Goal: Task Accomplishment & Management: Use online tool/utility

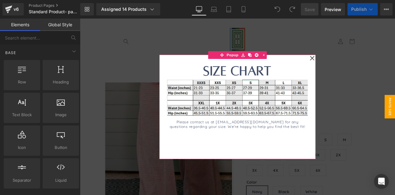
click at [309, 73] on h1 "Size Chart" at bounding box center [266, 81] width 167 height 20
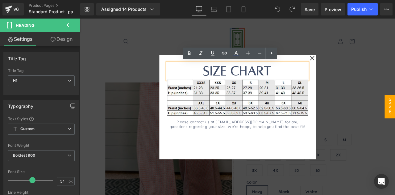
click at [323, 66] on div "Size Chart Heading Image Please contact us at heythere@shopbrakefields.com for …" at bounding box center [266, 123] width 185 height 124
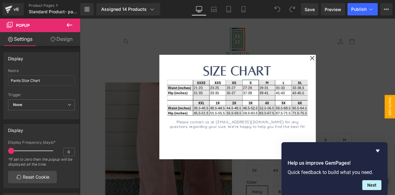
click at [371, 81] on div at bounding box center [267, 123] width 374 height 209
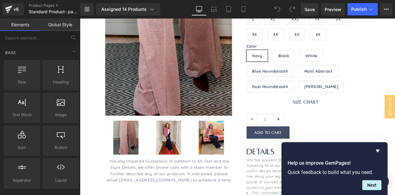
scroll to position [161, 0]
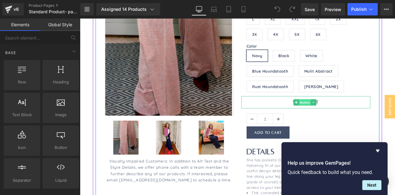
click at [345, 118] on span "Button" at bounding box center [347, 117] width 14 height 7
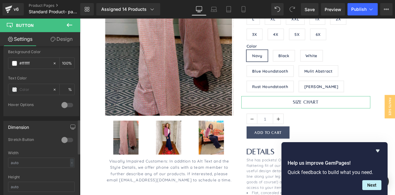
scroll to position [315, 0]
click at [65, 135] on div at bounding box center [67, 140] width 15 height 10
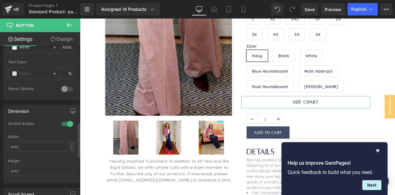
scroll to position [329, 0]
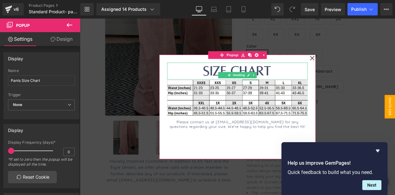
click at [220, 76] on h1 "Size Chart" at bounding box center [266, 81] width 167 height 20
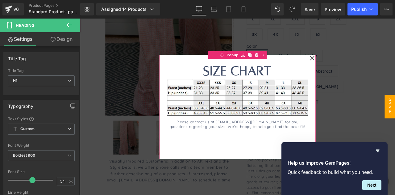
click at [176, 79] on div "Size Chart Heading Image Please contact us at heythere@shopbrakefields.com for …" at bounding box center [266, 123] width 185 height 124
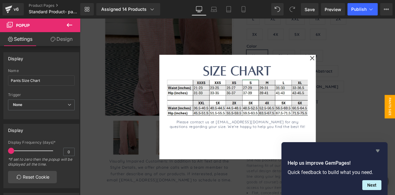
click at [379, 152] on icon "Hide survey" at bounding box center [377, 150] width 7 height 7
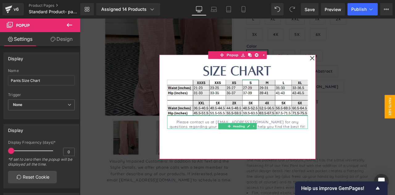
click at [232, 143] on h1 "Please contact us at [EMAIL_ADDRESS][DOMAIN_NAME] for any questions regarding y…" at bounding box center [266, 144] width 167 height 10
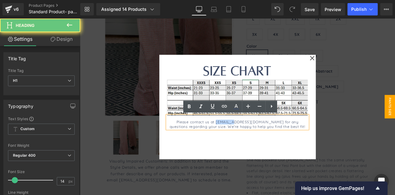
click at [232, 143] on h1 "Please contact us at [EMAIL_ADDRESS][DOMAIN_NAME] for any questions regarding y…" at bounding box center [266, 144] width 167 height 10
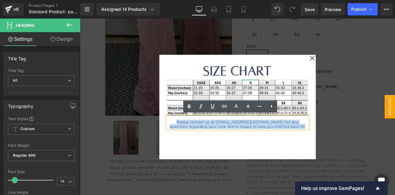
copy h1 "Please contact us at [EMAIL_ADDRESS][DOMAIN_NAME] for any questions regarding y…"
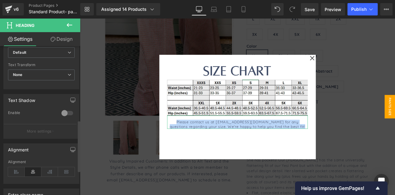
scroll to position [223, 0]
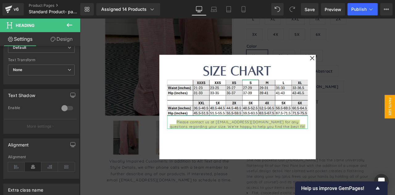
click at [56, 38] on link "Design" at bounding box center [61, 39] width 40 height 14
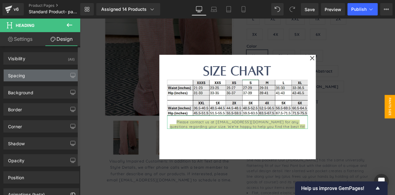
click at [30, 76] on div "Spacing" at bounding box center [41, 75] width 75 height 12
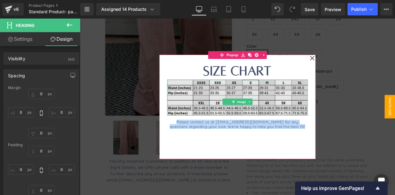
click at [214, 122] on img at bounding box center [266, 112] width 167 height 42
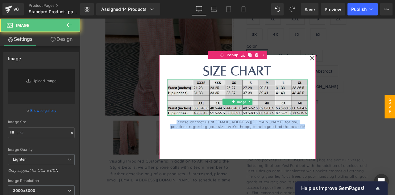
type input "https://ucarecdn.com/fb419c0d-dcd2-4c81-a1aa-5662147bfedd/-/format/auto/-/previ…"
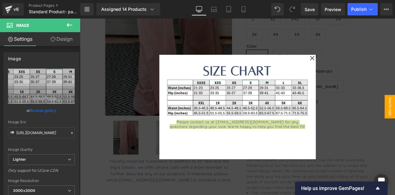
click at [57, 44] on link "Design" at bounding box center [61, 39] width 40 height 14
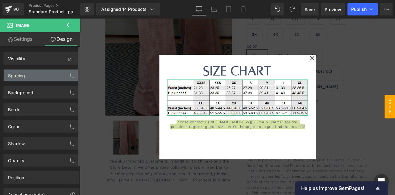
type input "0"
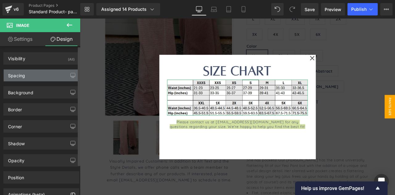
type input "0"
click at [41, 76] on div "Spacing" at bounding box center [41, 75] width 75 height 12
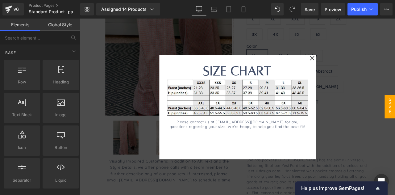
click at [137, 107] on div at bounding box center [267, 123] width 374 height 209
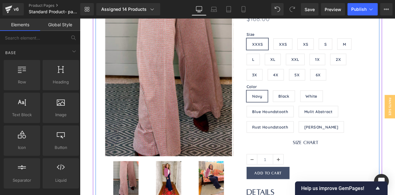
scroll to position [114, 0]
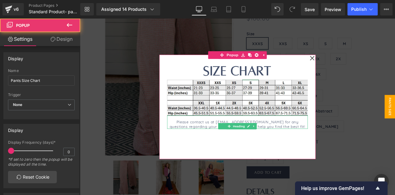
click at [188, 142] on h1 "Please contact us at [EMAIL_ADDRESS][DOMAIN_NAME] for any questions regarding y…" at bounding box center [266, 144] width 167 height 10
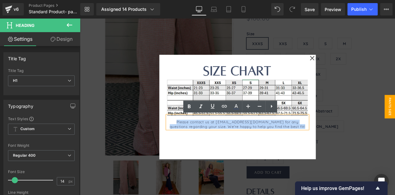
copy h1 "Please contact us at [EMAIL_ADDRESS][DOMAIN_NAME] for any questions regarding y…"
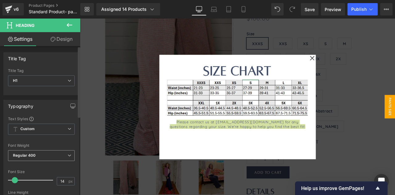
click at [40, 155] on span "Regular 400" at bounding box center [41, 155] width 67 height 11
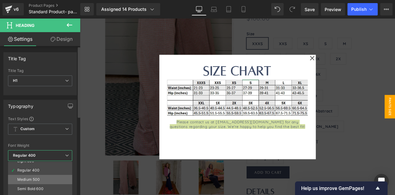
scroll to position [24, 0]
click at [43, 186] on div "Semi Bold 600" at bounding box center [30, 188] width 26 height 4
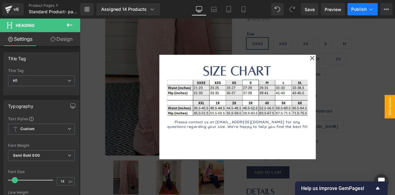
click at [360, 8] on span "Publish" at bounding box center [358, 9] width 15 height 5
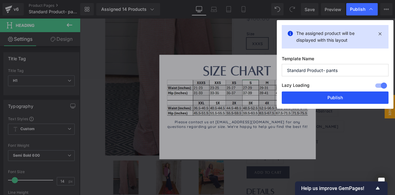
click at [323, 99] on button "Publish" at bounding box center [335, 97] width 107 height 12
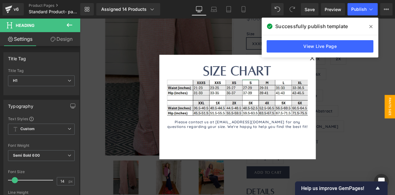
click at [119, 71] on div at bounding box center [267, 123] width 374 height 209
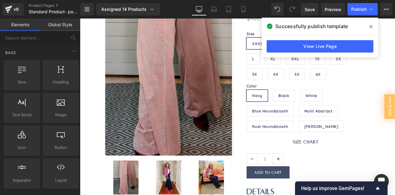
click at [371, 28] on icon at bounding box center [371, 26] width 3 height 5
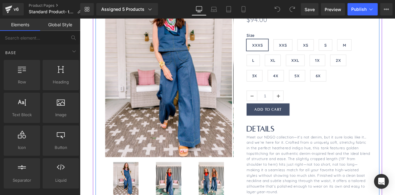
scroll to position [112, 0]
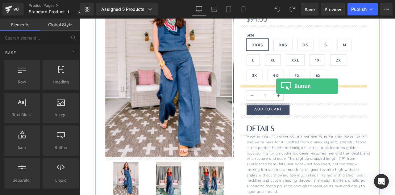
drag, startPoint x: 135, startPoint y: 156, endPoint x: 313, endPoint y: 99, distance: 187.3
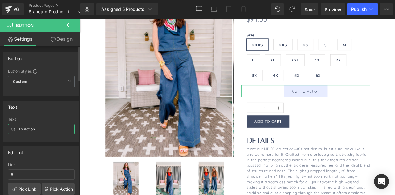
click at [34, 128] on input "Call To Action" at bounding box center [41, 129] width 67 height 10
type input "SIZE CHART"
click at [25, 190] on link "Pick Link" at bounding box center [24, 188] width 33 height 12
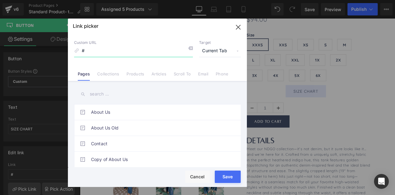
drag, startPoint x: 240, startPoint y: 29, endPoint x: 5, endPoint y: 172, distance: 274.7
click at [240, 29] on icon "button" at bounding box center [238, 27] width 4 height 4
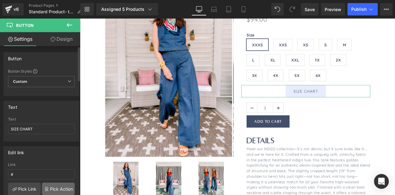
click at [54, 186] on link "Pick Action" at bounding box center [58, 188] width 33 height 12
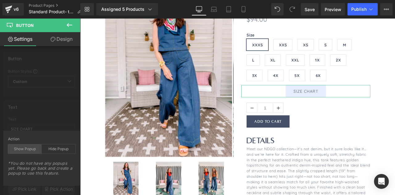
click at [30, 150] on div "Show Popup" at bounding box center [25, 148] width 34 height 9
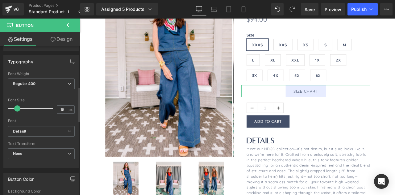
scroll to position [176, 0]
click at [63, 80] on span "Regular 400" at bounding box center [41, 83] width 67 height 11
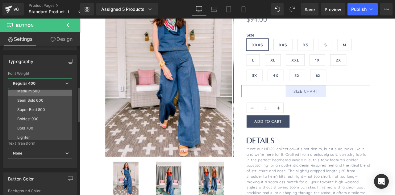
scroll to position [41, 0]
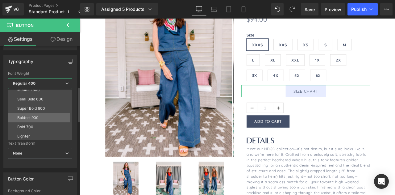
click at [37, 115] on div "Boldest 900" at bounding box center [28, 117] width 22 height 4
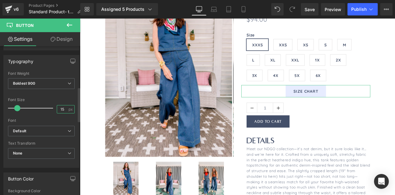
click at [59, 107] on input "15" at bounding box center [62, 109] width 11 height 8
type input "19"
click at [45, 126] on span "Default" at bounding box center [41, 131] width 67 height 11
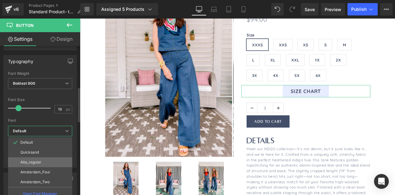
click at [38, 162] on p "Alta_regular" at bounding box center [30, 162] width 21 height 4
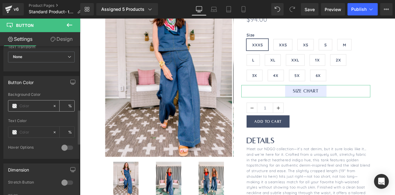
scroll to position [272, 0]
click at [15, 105] on div at bounding box center [30, 105] width 44 height 11
click at [15, 104] on span at bounding box center [14, 105] width 5 height 5
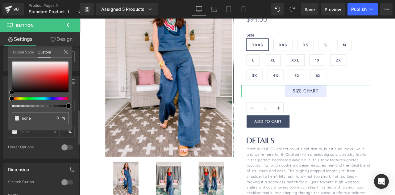
type input "#a59696"
type input "100"
type input "#a59696"
type input "100"
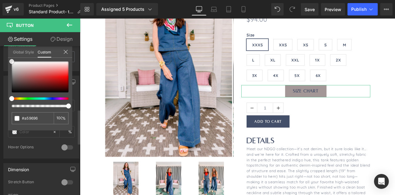
type input "#a49797"
type input "#f7f7f7"
type input "#ffffff"
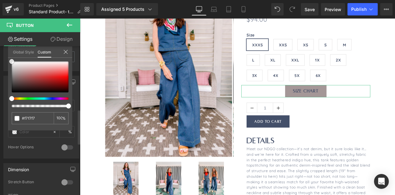
type input "#ffffff"
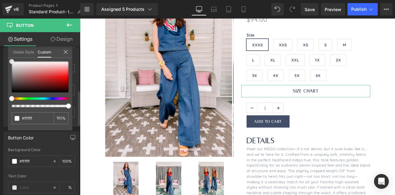
drag, startPoint x: 16, startPoint y: 73, endPoint x: 1, endPoint y: 46, distance: 30.8
click at [1, 127] on div "Button Color rgba(255, 255, 255, 1) Background Color #ffffff 100 % Text Color %…" at bounding box center [41, 170] width 83 height 87
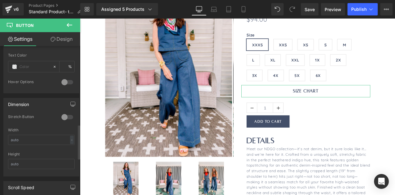
scroll to position [338, 0]
click at [64, 113] on div at bounding box center [67, 116] width 15 height 10
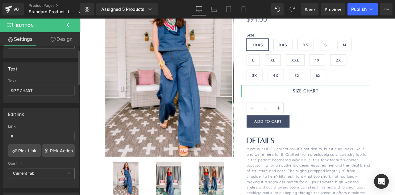
scroll to position [0, 0]
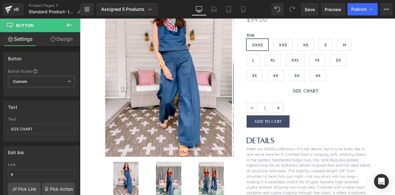
click at [68, 24] on icon at bounding box center [69, 24] width 7 height 7
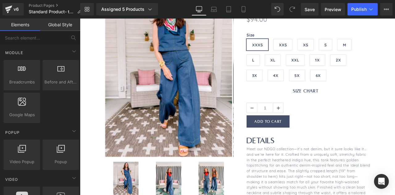
scroll to position [319, 0]
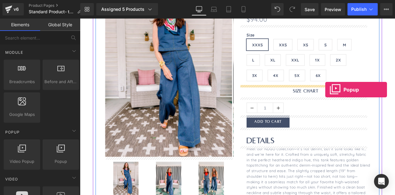
drag, startPoint x: 134, startPoint y: 180, endPoint x: 371, endPoint y: 103, distance: 248.9
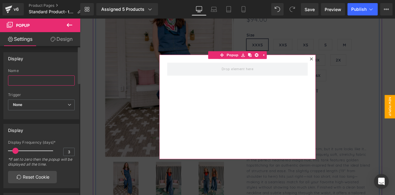
click at [28, 79] on input "text" at bounding box center [41, 80] width 67 height 10
type input "t"
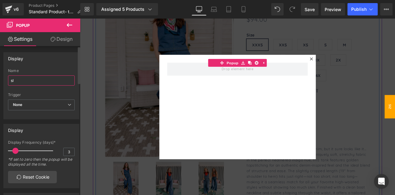
type input "s"
click at [32, 108] on span "None" at bounding box center [41, 104] width 67 height 11
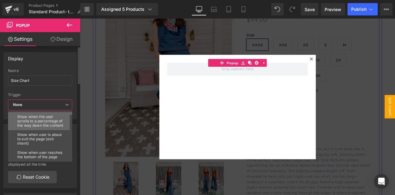
scroll to position [0, 0]
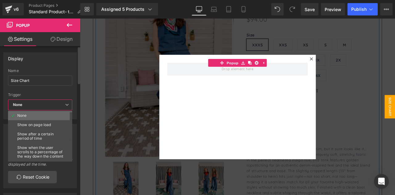
click at [34, 113] on li "None" at bounding box center [41, 115] width 67 height 9
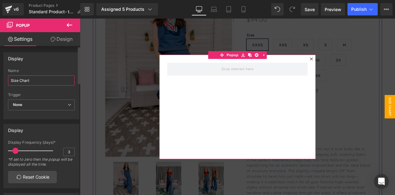
click at [10, 79] on input "Size Chart" at bounding box center [41, 80] width 67 height 10
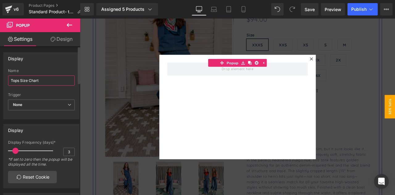
type input "Tops Size Chart"
type input "0"
drag, startPoint x: 15, startPoint y: 150, endPoint x: 0, endPoint y: 151, distance: 14.9
click at [0, 151] on div "Display 0 Display Frequency (days)* 0 *If set to zero then the popup will be di…" at bounding box center [41, 153] width 83 height 69
click at [43, 122] on div "Display 0 Display Frequency (days)* 0 *If set to zero then the popup will be di…" at bounding box center [41, 153] width 83 height 69
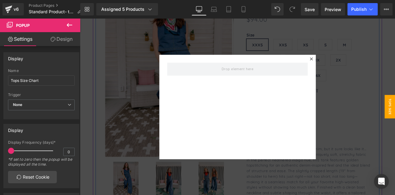
click at [67, 28] on icon at bounding box center [69, 24] width 7 height 7
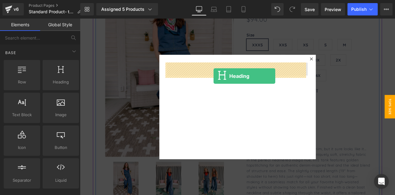
drag, startPoint x: 138, startPoint y: 94, endPoint x: 238, endPoint y: 84, distance: 100.6
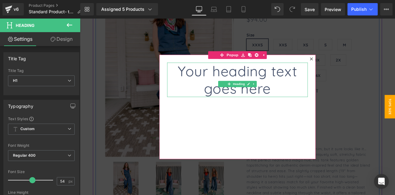
click at [226, 80] on h1 "Your heading text goes here" at bounding box center [266, 91] width 167 height 41
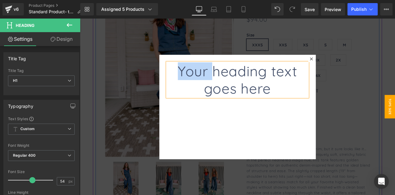
click at [226, 80] on h1 "Your heading text goes here" at bounding box center [266, 91] width 167 height 41
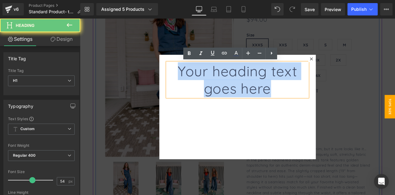
click at [226, 80] on h1 "Your heading text goes here" at bounding box center [266, 91] width 167 height 41
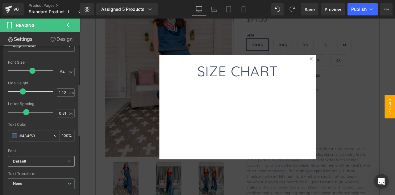
scroll to position [110, 0]
click at [34, 157] on span "Default" at bounding box center [41, 161] width 67 height 11
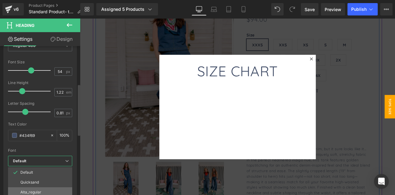
click at [39, 190] on p "Alta_regular" at bounding box center [30, 192] width 21 height 4
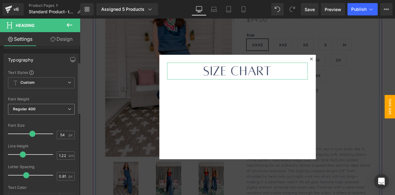
scroll to position [47, 0]
click at [61, 107] on span "Regular 400" at bounding box center [41, 108] width 67 height 11
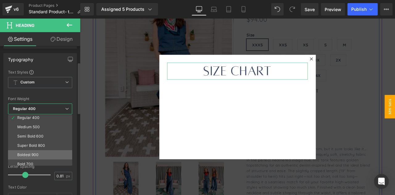
scroll to position [30, 0]
click at [38, 155] on div "Boldest 900" at bounding box center [28, 154] width 22 height 4
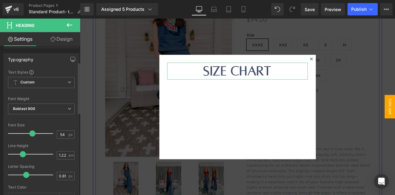
scroll to position [0, 0]
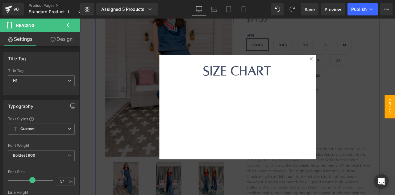
click at [70, 24] on icon at bounding box center [69, 24] width 7 height 7
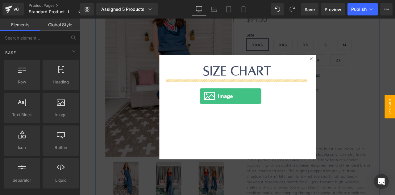
drag, startPoint x: 147, startPoint y: 129, endPoint x: 223, endPoint y: 110, distance: 78.0
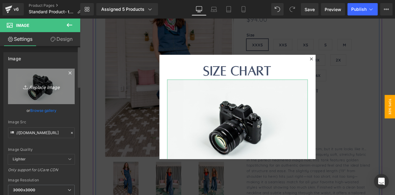
click at [32, 90] on icon "Replace Image" at bounding box center [41, 86] width 49 height 8
type input "C:\fakepath\Screenshot 2025-10-03 071402.png"
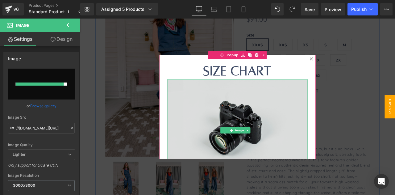
type input "https://ucarecdn.com/b6cb86ad-61b8-4190-86ad-953749f15942/-/format/auto/-/previ…"
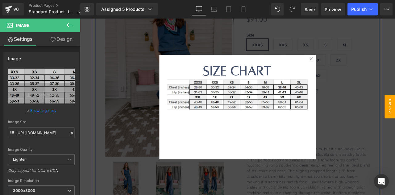
click at [66, 26] on icon at bounding box center [69, 24] width 7 height 7
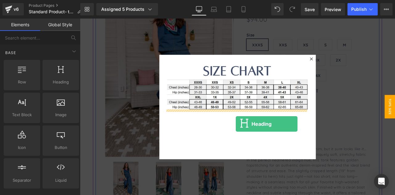
drag, startPoint x: 140, startPoint y: 89, endPoint x: 265, endPoint y: 143, distance: 136.1
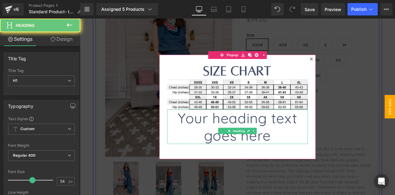
click at [256, 141] on h1 "Your heading text goes here" at bounding box center [266, 146] width 167 height 41
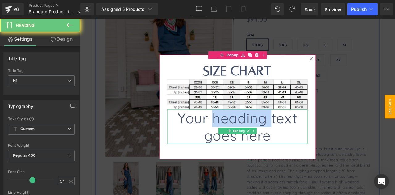
click at [256, 141] on h1 "Your heading text goes here" at bounding box center [266, 146] width 167 height 41
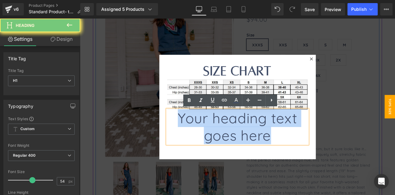
click at [256, 141] on h1 "Your heading text goes here" at bounding box center [266, 146] width 167 height 41
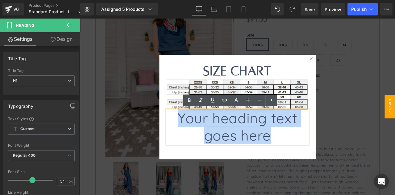
paste div
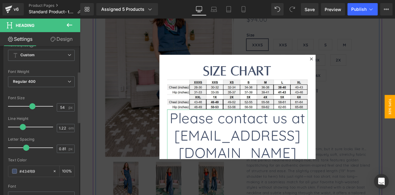
scroll to position [74, 0]
click at [59, 105] on input "54" at bounding box center [62, 107] width 11 height 8
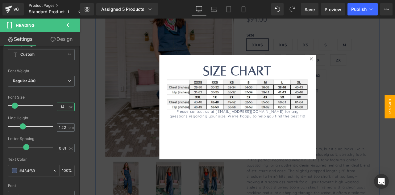
type input "14"
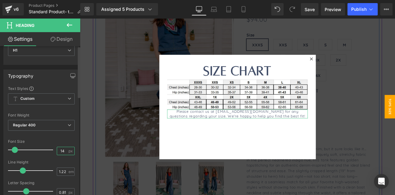
scroll to position [0, 0]
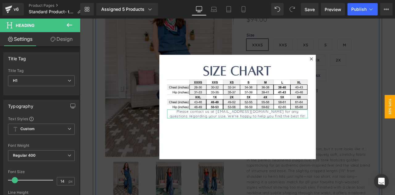
click at [58, 42] on link "Design" at bounding box center [61, 39] width 40 height 14
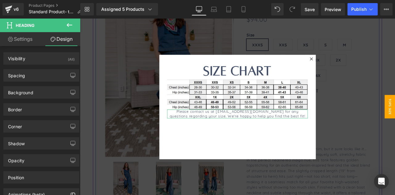
type input "0"
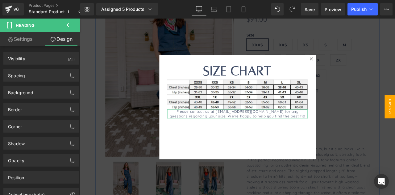
type input "0"
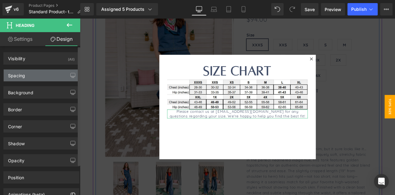
click at [35, 74] on div "Spacing" at bounding box center [41, 75] width 75 height 12
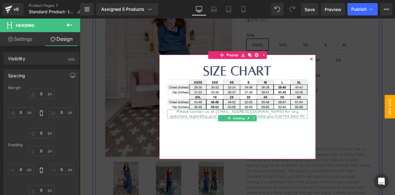
click at [240, 132] on h1 "Please contact us at [EMAIL_ADDRESS][DOMAIN_NAME] for any questions regarding y…" at bounding box center [266, 131] width 167 height 10
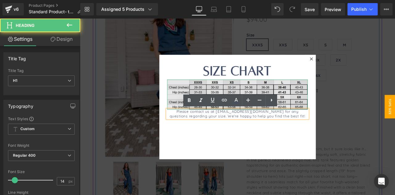
click at [203, 97] on img at bounding box center [266, 109] width 167 height 36
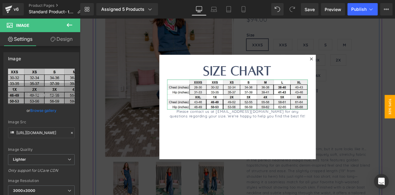
click at [58, 37] on link "Design" at bounding box center [61, 39] width 40 height 14
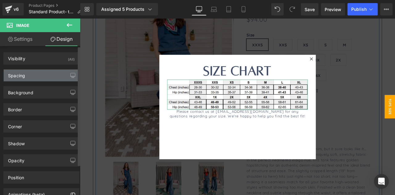
type input "0"
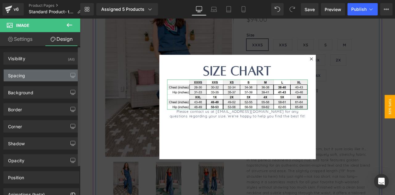
type input "0"
click at [37, 73] on div "Spacing" at bounding box center [41, 75] width 75 height 12
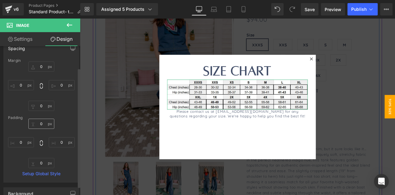
scroll to position [27, 0]
click at [42, 124] on input "0" at bounding box center [41, 123] width 26 height 10
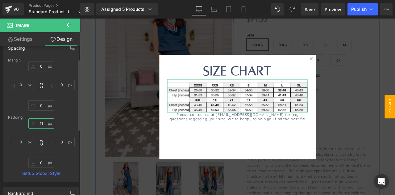
type input "10"
click at [42, 163] on input "0" at bounding box center [41, 162] width 26 height 10
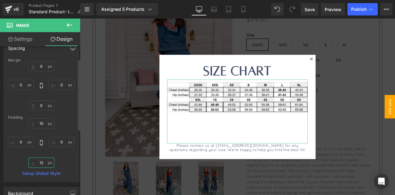
type input "1"
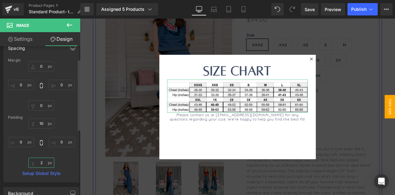
type input "20"
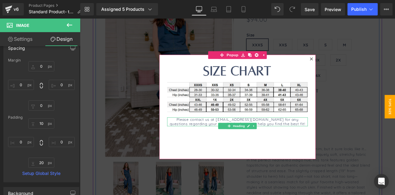
click at [235, 141] on h1 "Please contact us at [EMAIL_ADDRESS][DOMAIN_NAME] for any questions regarding y…" at bounding box center [266, 141] width 167 height 10
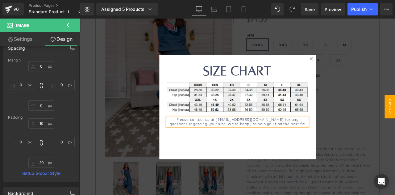
click at [235, 141] on h1 "Please contact us at [EMAIL_ADDRESS][DOMAIN_NAME] for any questions regarding y…" at bounding box center [266, 141] width 167 height 10
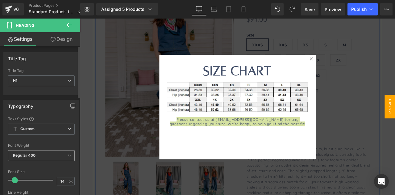
click at [52, 152] on span "Regular 400" at bounding box center [41, 155] width 67 height 11
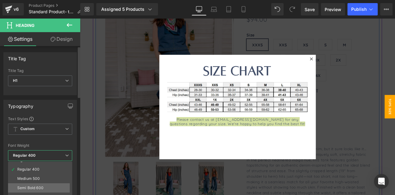
scroll to position [25, 0]
click at [42, 188] on div "Semi Bold 600" at bounding box center [30, 187] width 26 height 4
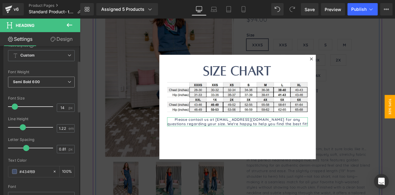
scroll to position [0, 0]
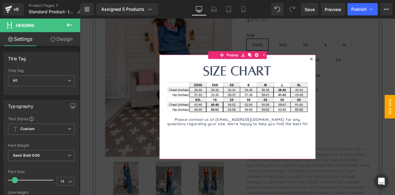
click at [179, 67] on div "SIZE CHART Heading Image Please contact us at [EMAIL_ADDRESS][DOMAIN_NAME] for …" at bounding box center [266, 123] width 185 height 124
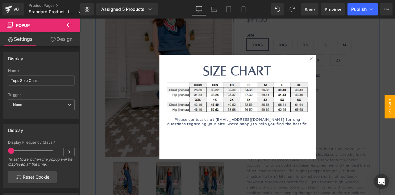
click at [278, 29] on div at bounding box center [267, 123] width 374 height 209
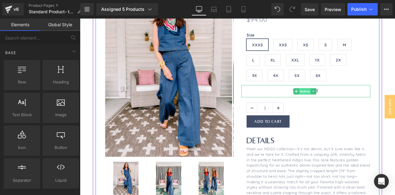
click at [344, 104] on span "Button" at bounding box center [347, 104] width 14 height 7
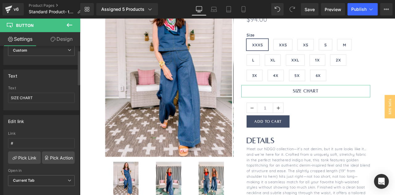
scroll to position [40, 0]
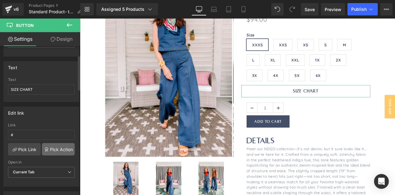
click at [65, 150] on link "Pick Action" at bounding box center [58, 149] width 33 height 12
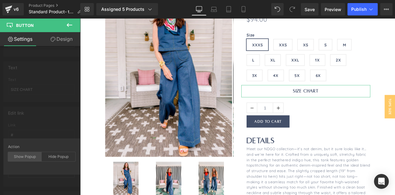
click at [29, 154] on div "Show Popup" at bounding box center [25, 156] width 34 height 9
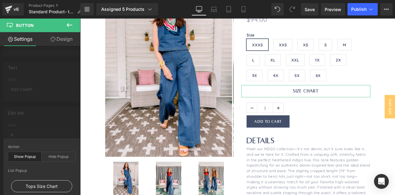
click at [48, 185] on div "Tops Size Chart" at bounding box center [41, 186] width 61 height 12
type input "#show-m-1759494463572"
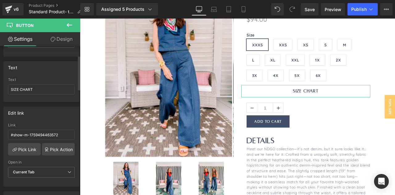
click at [57, 115] on div "Edit link #show-m-1759494463572 Link #show-m-1759494463572 Pick Link Pick Actio…" at bounding box center [41, 144] width 83 height 85
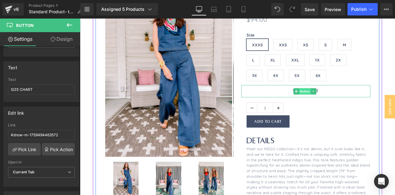
click at [344, 104] on span "Button" at bounding box center [347, 104] width 14 height 7
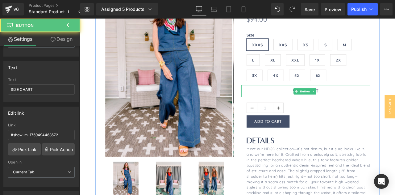
click at [366, 105] on link "SIZE CHART" at bounding box center [347, 104] width 153 height 15
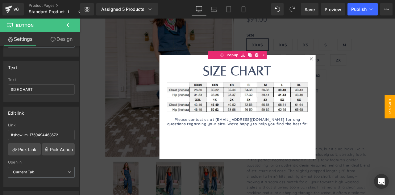
click at [370, 150] on div at bounding box center [267, 123] width 374 height 209
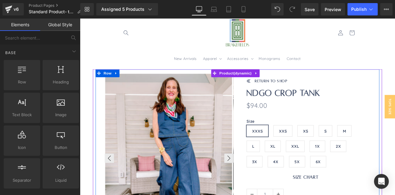
scroll to position [0, 0]
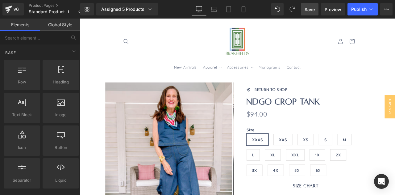
click at [316, 8] on link "Save" at bounding box center [310, 9] width 18 height 12
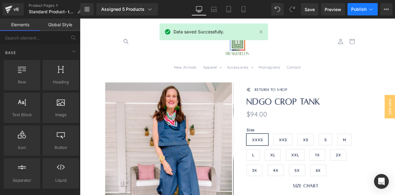
click at [365, 10] on span "Publish" at bounding box center [358, 9] width 15 height 5
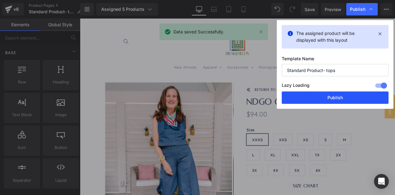
click at [330, 98] on button "Publish" at bounding box center [335, 97] width 107 height 12
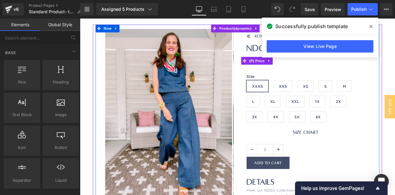
scroll to position [64, 0]
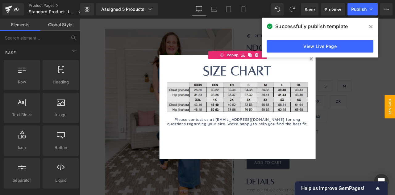
click at [236, 118] on img at bounding box center [266, 113] width 167 height 45
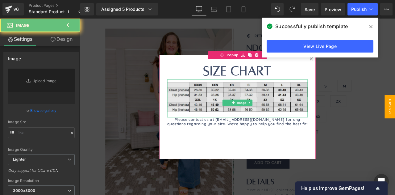
type input "https://ucarecdn.com/b6cb86ad-61b8-4190-86ad-953749f15942/-/format/auto/-/previ…"
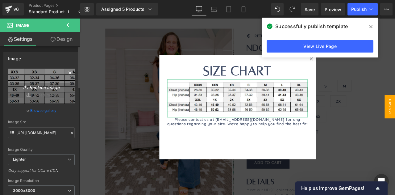
click at [43, 95] on link "Replace Image" at bounding box center [41, 87] width 67 height 36
type input "C:\fakepath\Screenshot 2025-10-03 073609.png"
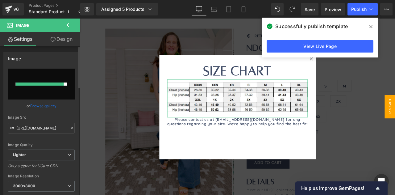
type input "https://ucarecdn.com/e99d9a6a-3d1f-4d97-aa39-85baa00a0cd9/-/format/auto/-/previ…"
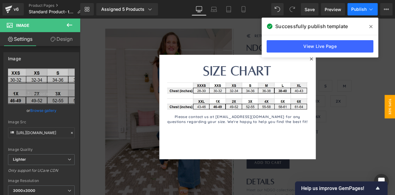
click at [362, 9] on span "Publish" at bounding box center [358, 9] width 15 height 5
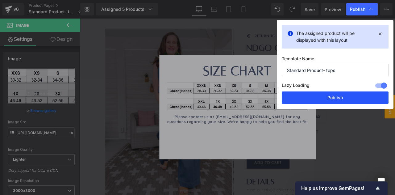
click at [327, 98] on button "Publish" at bounding box center [335, 97] width 107 height 12
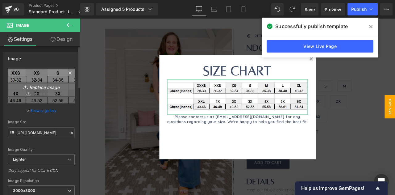
click at [42, 82] on icon "Replace Image" at bounding box center [41, 86] width 49 height 8
type input "C:\fakepath\Screenshot 2025-10-03 073708.png"
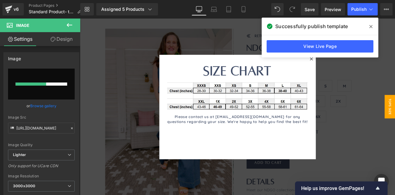
click at [372, 27] on icon at bounding box center [371, 26] width 3 height 5
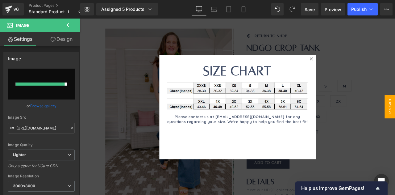
click at [142, 120] on div at bounding box center [267, 123] width 374 height 209
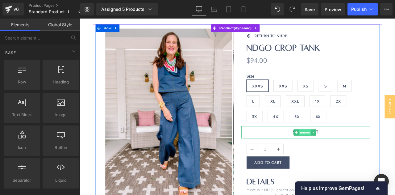
click at [347, 153] on span "Button" at bounding box center [347, 153] width 14 height 7
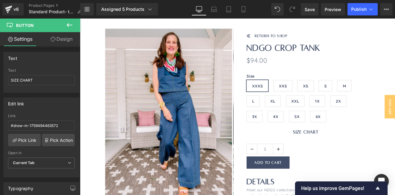
scroll to position [49, 0]
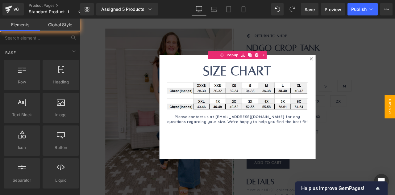
click at [364, 148] on div at bounding box center [267, 123] width 374 height 209
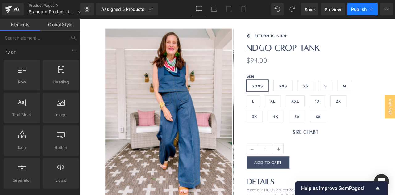
click at [359, 10] on span "Publish" at bounding box center [358, 9] width 15 height 5
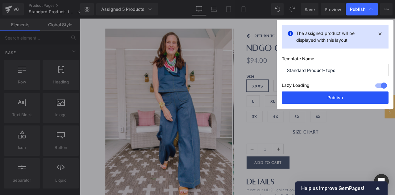
click at [329, 95] on button "Publish" at bounding box center [335, 97] width 107 height 12
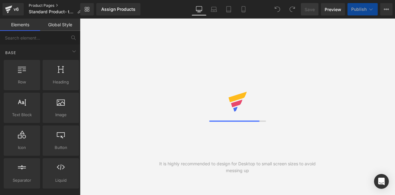
click at [38, 6] on link "Product Pages" at bounding box center [58, 5] width 58 height 5
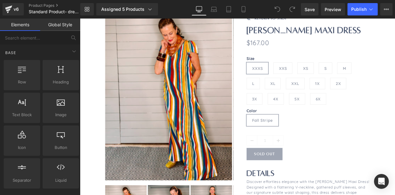
scroll to position [85, 0]
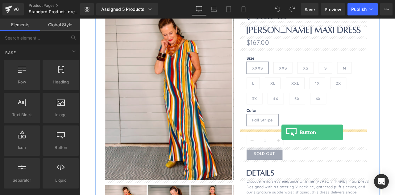
drag, startPoint x: 138, startPoint y: 160, endPoint x: 319, endPoint y: 153, distance: 181.1
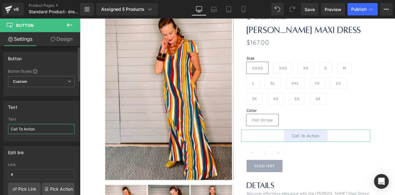
click at [31, 129] on input "Call To Action" at bounding box center [41, 129] width 67 height 10
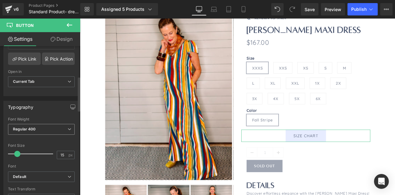
scroll to position [131, 0]
type input "SIZE CHART"
click at [49, 129] on span "Regular 400" at bounding box center [41, 128] width 67 height 11
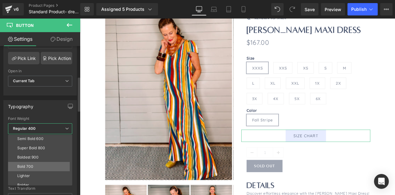
scroll to position [48, 0]
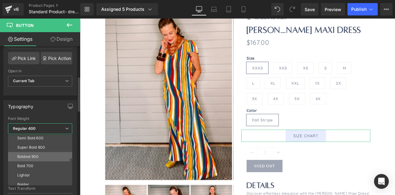
click at [38, 155] on div "Boldest 900" at bounding box center [28, 156] width 22 height 4
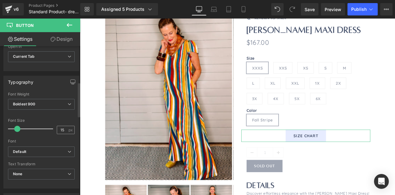
scroll to position [155, 0]
click at [61, 127] on input "15" at bounding box center [62, 130] width 11 height 8
type input "19"
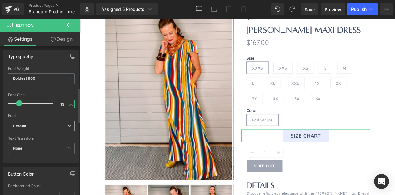
scroll to position [181, 0]
click at [44, 124] on b "Default" at bounding box center [40, 125] width 55 height 5
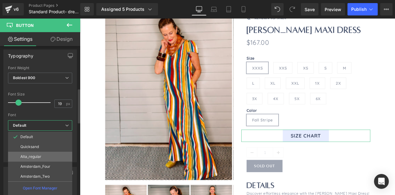
click at [41, 154] on p "Alta_regular" at bounding box center [30, 156] width 21 height 4
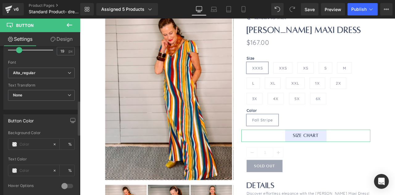
scroll to position [234, 0]
click at [15, 141] on span at bounding box center [14, 143] width 5 height 5
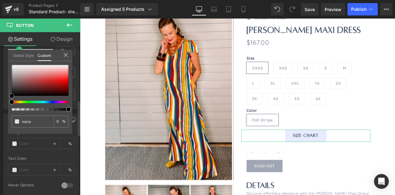
type input "#2b2020"
type input "100"
type input "#2b2020"
type input "100"
type input "#4d4040"
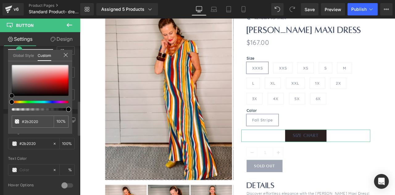
type input "#4d4040"
type input "#ffffff"
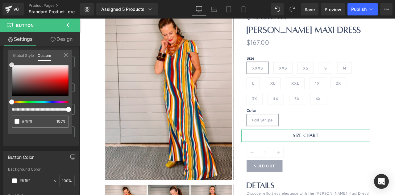
drag, startPoint x: 10, startPoint y: 75, endPoint x: 0, endPoint y: 42, distance: 34.8
click at [0, 42] on div "Settings Design Button Button Styles Custom Custom Setup Global Style Custom Se…" at bounding box center [40, 121] width 80 height 179
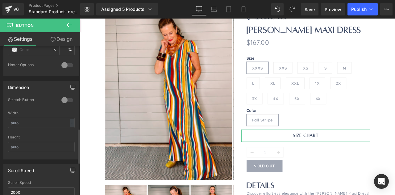
scroll to position [355, 0]
click at [67, 95] on div at bounding box center [67, 100] width 15 height 10
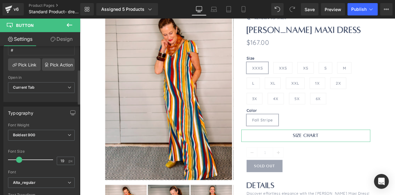
scroll to position [100, 0]
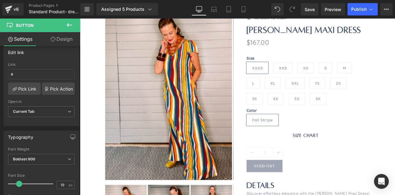
click at [70, 23] on icon at bounding box center [69, 24] width 7 height 7
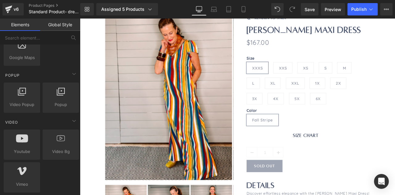
scroll to position [375, 0]
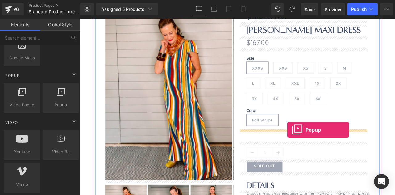
drag, startPoint x: 136, startPoint y: 122, endPoint x: 326, endPoint y: 150, distance: 192.3
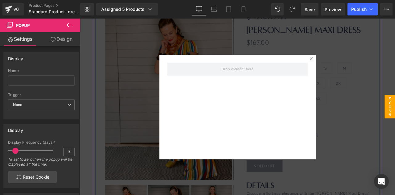
click at [66, 27] on icon at bounding box center [69, 24] width 7 height 7
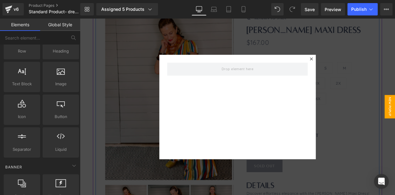
scroll to position [0, 0]
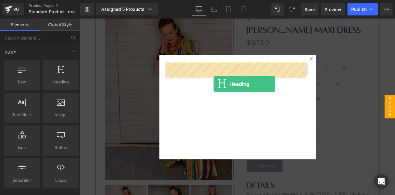
drag, startPoint x: 138, startPoint y: 99, endPoint x: 243, endPoint y: 83, distance: 105.9
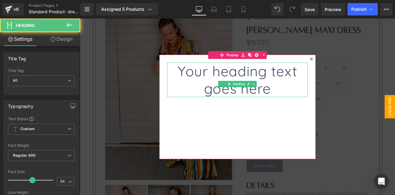
click at [226, 84] on h1 "Your heading text goes here" at bounding box center [266, 91] width 167 height 41
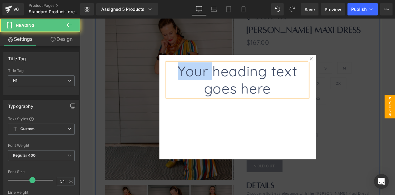
click at [226, 84] on h1 "Your heading text goes here" at bounding box center [266, 91] width 167 height 41
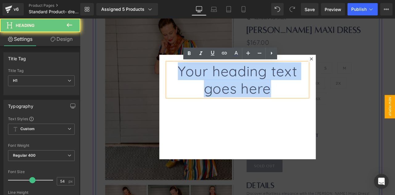
click at [226, 84] on h1 "Your heading text goes here" at bounding box center [266, 91] width 167 height 41
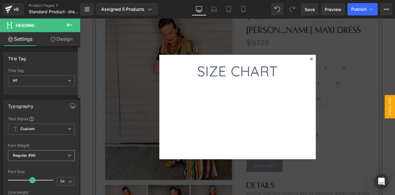
click at [49, 153] on span "Regular 400" at bounding box center [41, 155] width 67 height 11
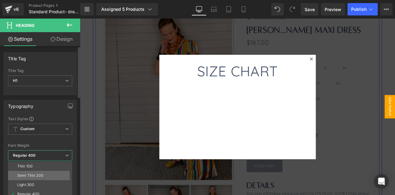
scroll to position [51, 0]
click at [40, 179] on li "Boldest 900" at bounding box center [41, 179] width 67 height 9
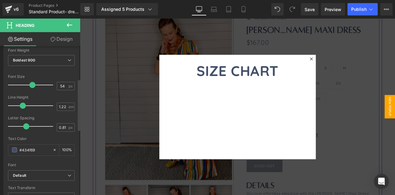
scroll to position [96, 0]
click at [34, 175] on b "Default" at bounding box center [40, 174] width 55 height 5
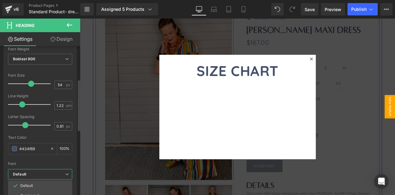
click at [46, 160] on div at bounding box center [40, 159] width 64 height 4
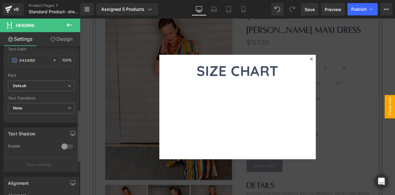
scroll to position [185, 0]
click at [36, 83] on b "Default" at bounding box center [40, 85] width 55 height 5
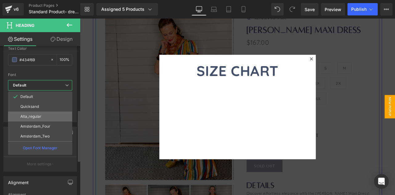
click at [35, 115] on p "Alta_regular" at bounding box center [30, 116] width 21 height 4
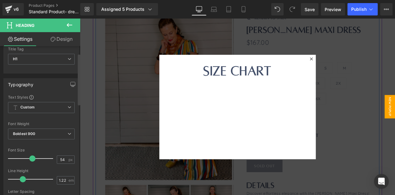
scroll to position [21, 0]
click at [68, 143] on div at bounding box center [41, 145] width 67 height 4
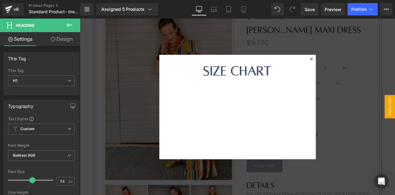
click at [69, 25] on icon at bounding box center [70, 25] width 6 height 4
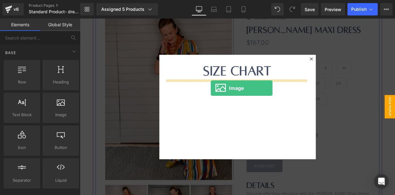
drag, startPoint x: 140, startPoint y: 127, endPoint x: 238, endPoint y: 100, distance: 101.4
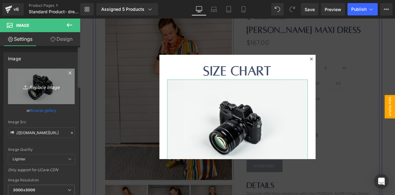
click at [36, 91] on link "Replace Image" at bounding box center [41, 87] width 67 height 36
type input "C:\fakepath\Screenshot [DATE] 073933.png"
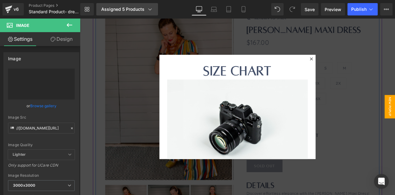
type input "[URL][DOMAIN_NAME]"
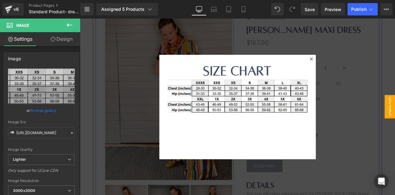
click at [67, 26] on icon at bounding box center [69, 24] width 7 height 7
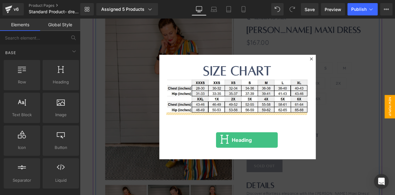
drag, startPoint x: 137, startPoint y: 103, endPoint x: 241, endPoint y: 162, distance: 119.8
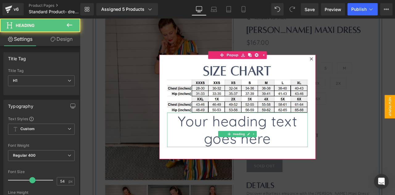
click at [247, 144] on h1 "Your heading text goes here" at bounding box center [266, 150] width 167 height 41
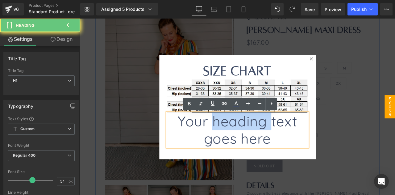
click at [247, 144] on h1 "Your heading text goes here" at bounding box center [266, 150] width 167 height 41
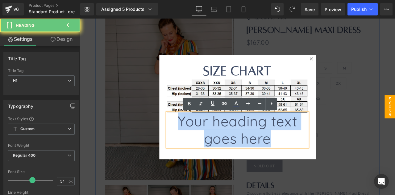
click at [247, 144] on h1 "Your heading text goes here" at bounding box center [266, 150] width 167 height 41
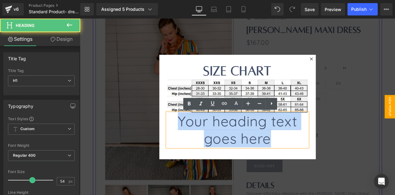
paste div
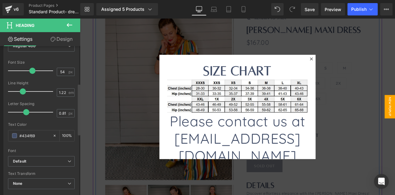
scroll to position [110, 0]
click at [60, 69] on input "54" at bounding box center [62, 71] width 11 height 8
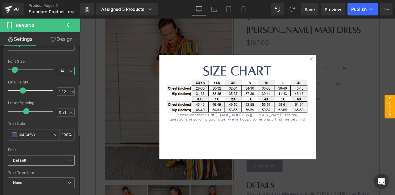
type input "14"
click at [37, 161] on b "Default" at bounding box center [40, 160] width 55 height 5
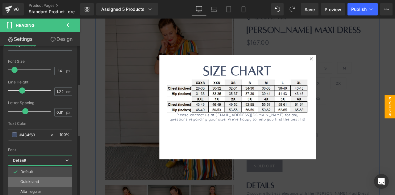
click at [38, 181] on p "Quicksand" at bounding box center [29, 181] width 19 height 4
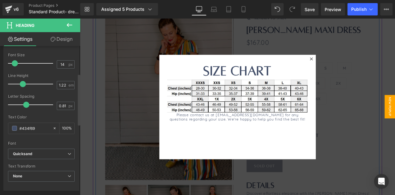
scroll to position [45, 0]
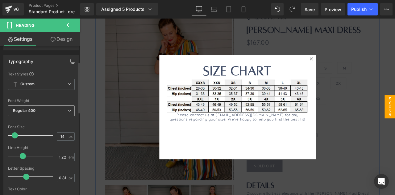
click at [61, 109] on span "Regular 400" at bounding box center [41, 110] width 67 height 11
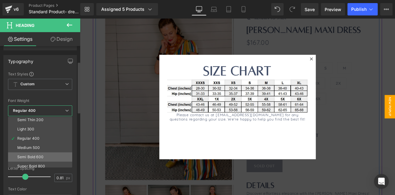
scroll to position [11, 0]
click at [42, 156] on div "Semi Bold 600" at bounding box center [30, 156] width 26 height 4
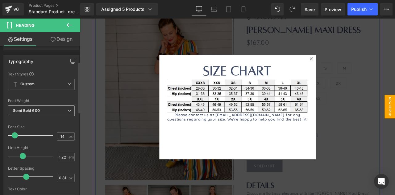
scroll to position [0, 0]
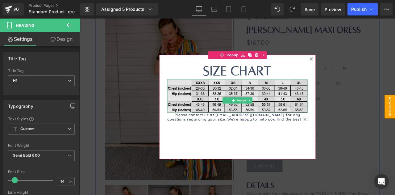
click at [230, 103] on img at bounding box center [266, 110] width 167 height 39
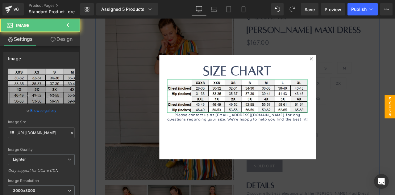
click at [61, 41] on link "Design" at bounding box center [61, 39] width 40 height 14
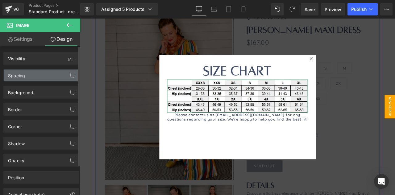
click at [37, 77] on div "Spacing" at bounding box center [41, 75] width 75 height 12
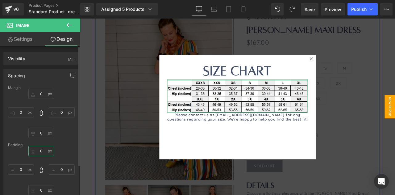
click at [39, 150] on input "0" at bounding box center [41, 151] width 26 height 10
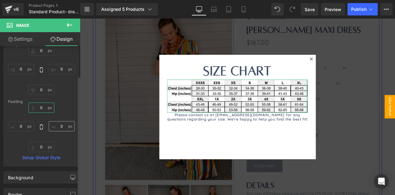
scroll to position [48, 0]
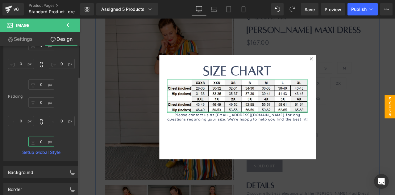
click at [40, 142] on input "0" at bounding box center [41, 141] width 26 height 10
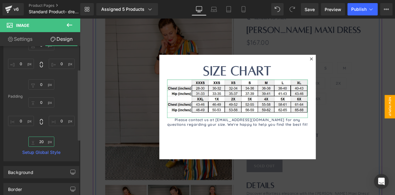
type input "20"
click at [60, 141] on div "0px 0 0px 0 20 20 0px 0" at bounding box center [41, 121] width 67 height 49
click at [40, 84] on input "0" at bounding box center [41, 84] width 26 height 10
type input "10"
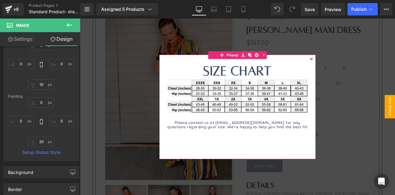
click at [224, 165] on div "SIZE CHART Heading Image Please contact us at [EMAIL_ADDRESS][DOMAIN_NAME] for …" at bounding box center [266, 123] width 185 height 124
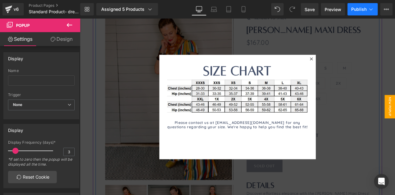
click at [359, 13] on button "Publish" at bounding box center [363, 9] width 30 height 12
click at [70, 24] on icon at bounding box center [69, 24] width 7 height 7
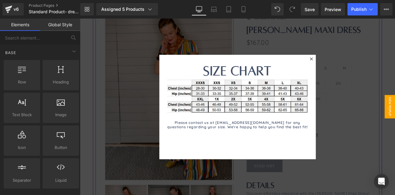
click at [145, 127] on div at bounding box center [267, 123] width 374 height 209
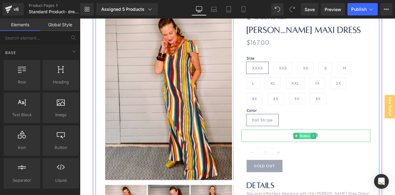
click at [343, 158] on span "Button" at bounding box center [347, 157] width 14 height 7
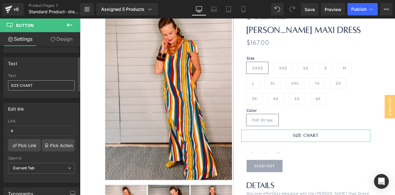
scroll to position [46, 0]
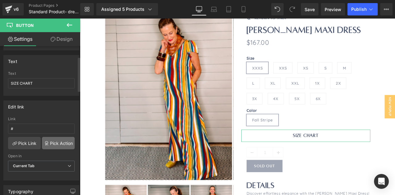
click at [55, 143] on link "Pick Action" at bounding box center [58, 143] width 33 height 12
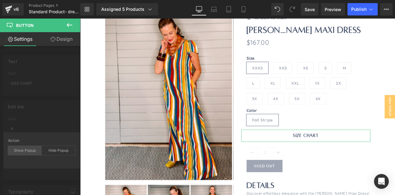
click at [25, 152] on div "Show Popup" at bounding box center [25, 150] width 34 height 9
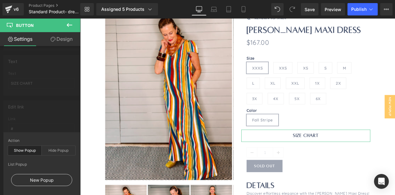
click at [43, 180] on div "New Popup" at bounding box center [41, 180] width 61 height 12
type input "#show-m-1759495770665"
click at [51, 137] on div "Action Show Popup Hide Popup List Popup New Popup *You do not have any popups y…" at bounding box center [41, 165] width 77 height 66
click at [57, 117] on div "Edit link #show-m-1759495770665 Link #show-m-1759495770665 Pick Link Pick Actio…" at bounding box center [41, 138] width 83 height 85
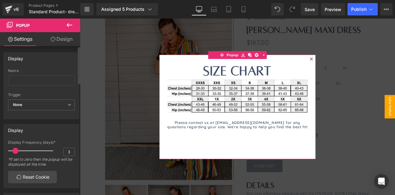
click at [38, 74] on div "Name" at bounding box center [41, 81] width 67 height 24
click at [38, 81] on input "text" at bounding box center [41, 80] width 67 height 10
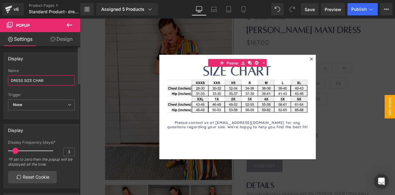
type input "DRESS SIZE CHART"
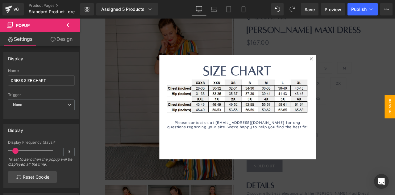
click at [105, 141] on div at bounding box center [267, 123] width 374 height 209
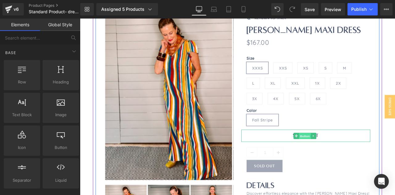
click at [345, 158] on span "Button" at bounding box center [347, 157] width 14 height 7
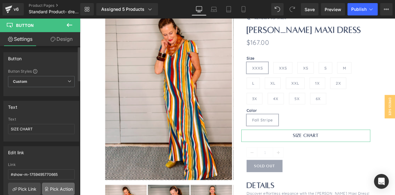
click at [53, 189] on link "Pick Action" at bounding box center [58, 188] width 33 height 12
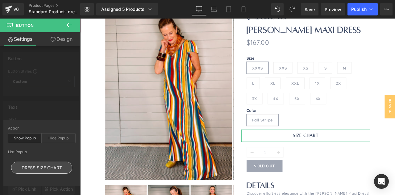
click at [48, 170] on div "DRESS SIZE CHART" at bounding box center [41, 168] width 61 height 12
click at [45, 168] on div "DRESS SIZE CHART" at bounding box center [41, 168] width 61 height 12
type input "#show-m-1759495770665"
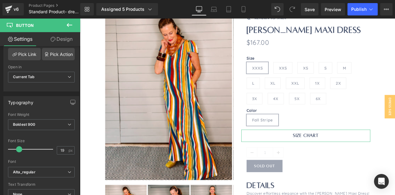
scroll to position [136, 0]
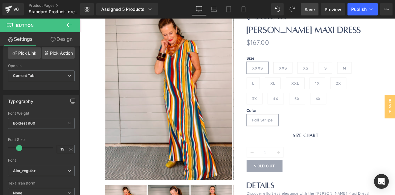
click at [312, 8] on span "Save" at bounding box center [310, 9] width 10 height 6
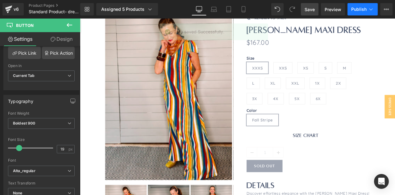
click at [361, 12] on button "Publish" at bounding box center [363, 9] width 30 height 12
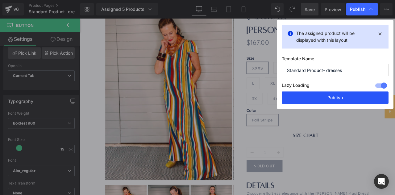
click at [329, 95] on button "Publish" at bounding box center [335, 97] width 107 height 12
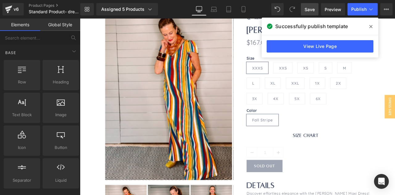
click at [371, 24] on icon at bounding box center [371, 26] width 3 height 5
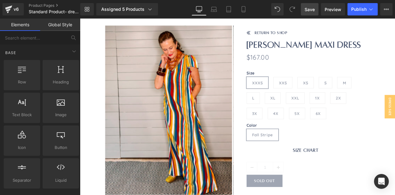
scroll to position [68, 0]
